Goal: Check status: Check status

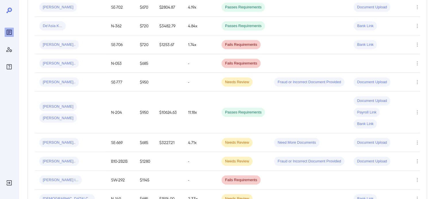
scroll to position [372, 0]
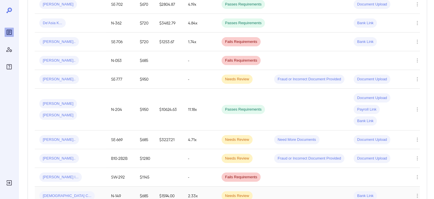
click at [58, 193] on span "[DEMOGRAPHIC_DATA] C..." at bounding box center [66, 195] width 55 height 5
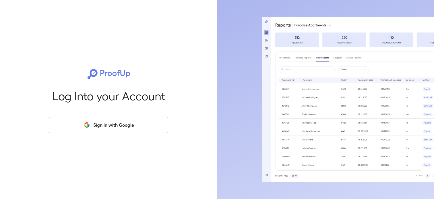
click at [119, 123] on button "Sign in with Google" at bounding box center [109, 124] width 120 height 17
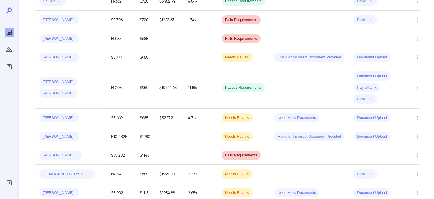
scroll to position [401, 0]
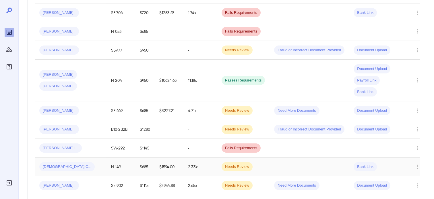
click at [51, 164] on span "[DEMOGRAPHIC_DATA] C..." at bounding box center [66, 166] width 55 height 5
